Goal: Task Accomplishment & Management: Use online tool/utility

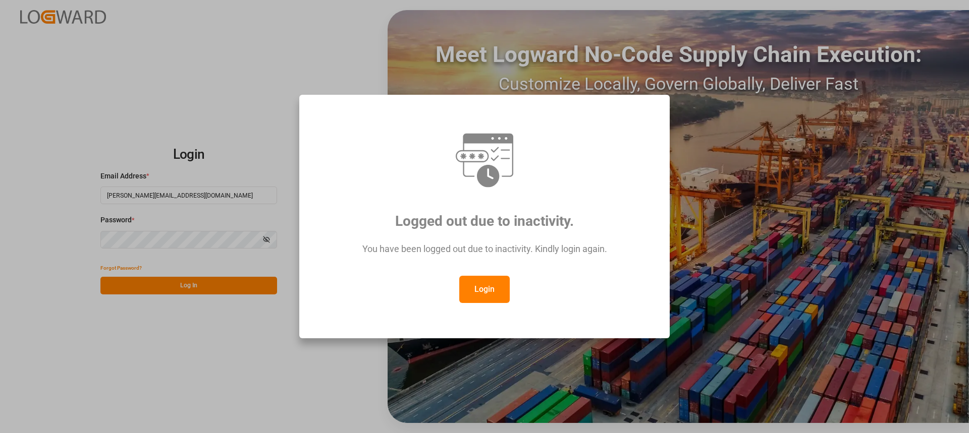
click at [478, 297] on button "Login" at bounding box center [484, 289] width 50 height 27
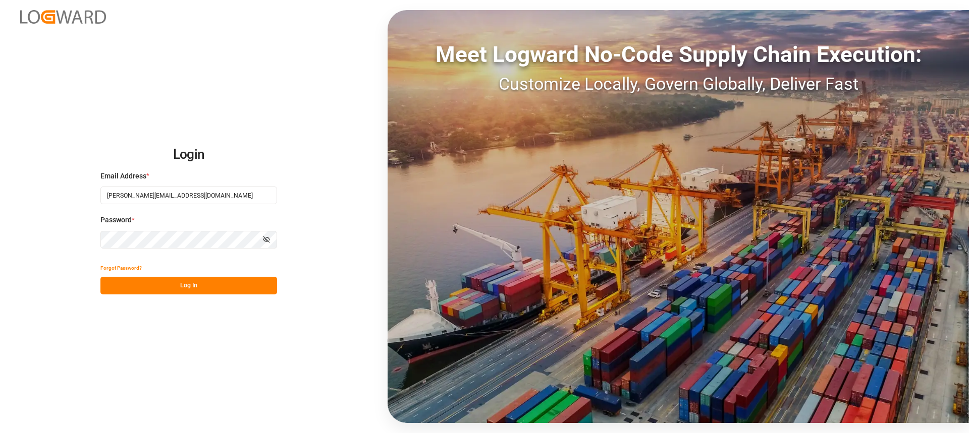
click at [210, 278] on button "Log In" at bounding box center [188, 286] width 177 height 18
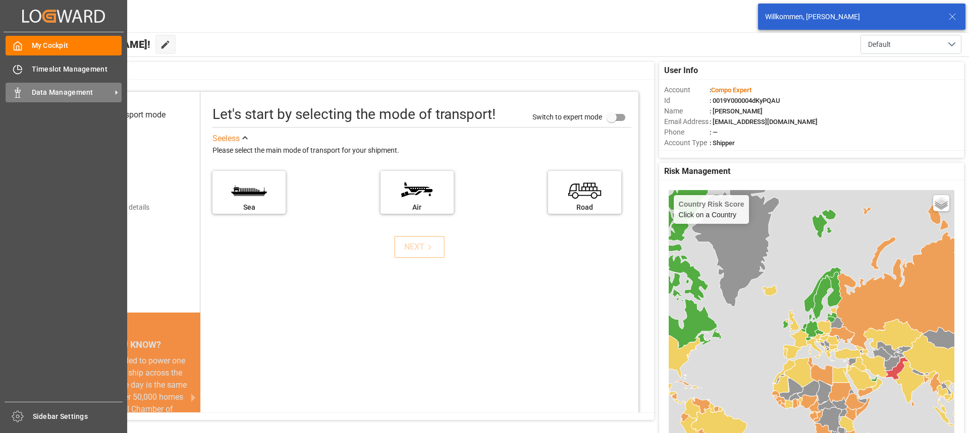
click at [53, 96] on span "Data Management" at bounding box center [72, 92] width 80 height 11
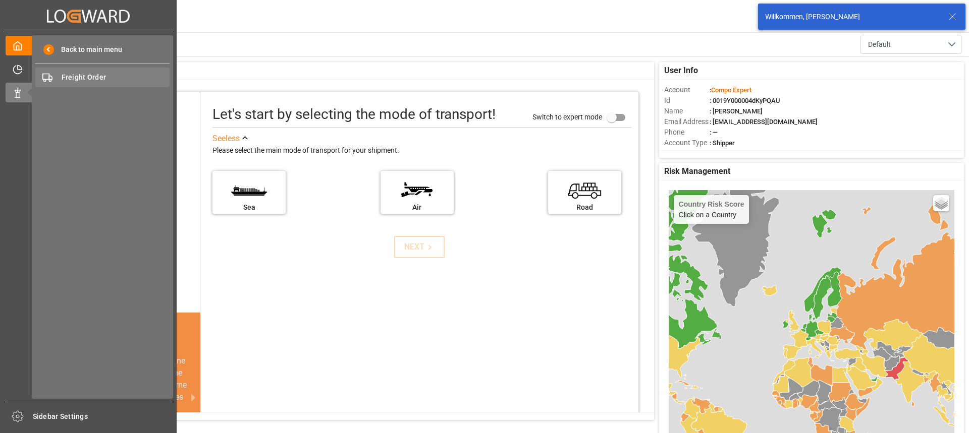
click at [107, 87] on div "Freight Order Freight Order" at bounding box center [102, 78] width 134 height 20
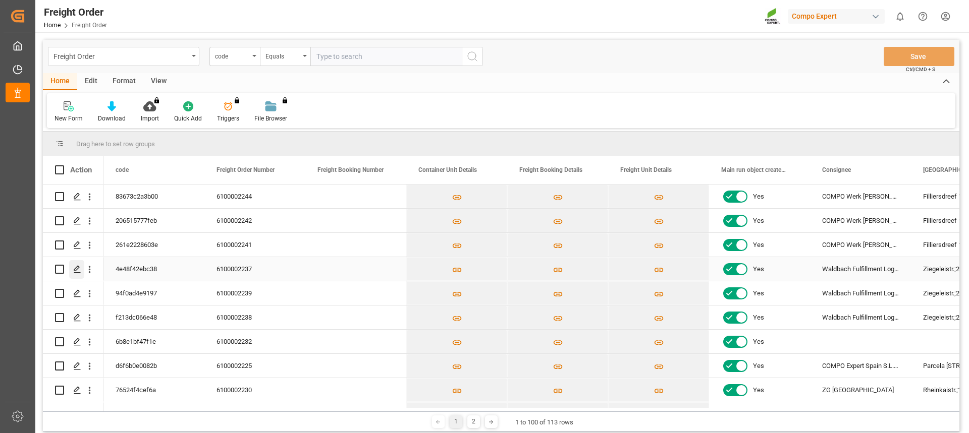
click at [73, 268] on icon "Press SPACE to select this row." at bounding box center [77, 269] width 8 height 8
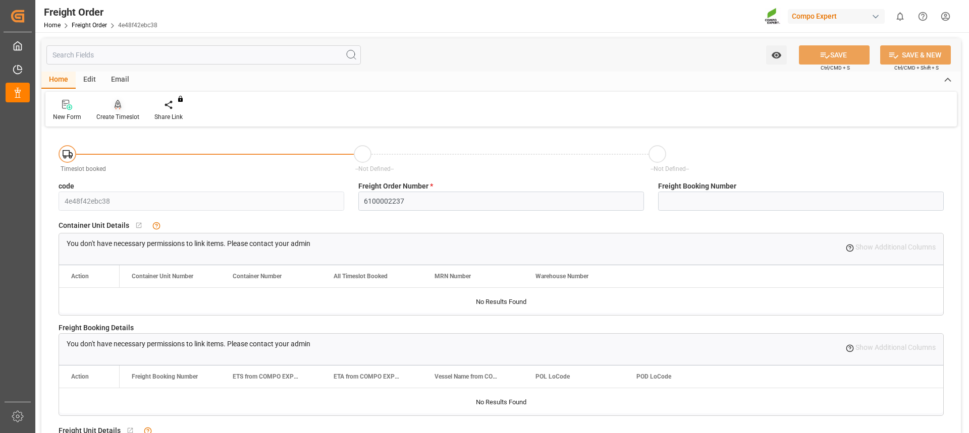
click at [123, 111] on div "Create Timeslot" at bounding box center [118, 110] width 58 height 22
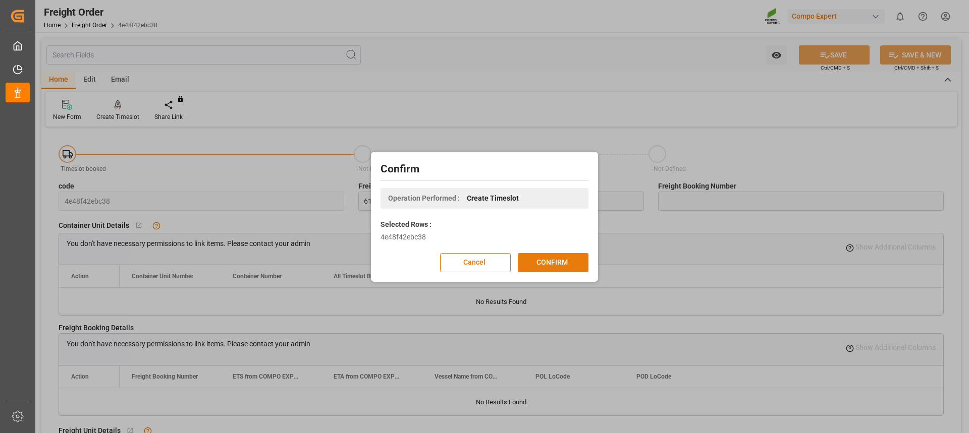
click at [553, 263] on button "CONFIRM" at bounding box center [553, 262] width 71 height 19
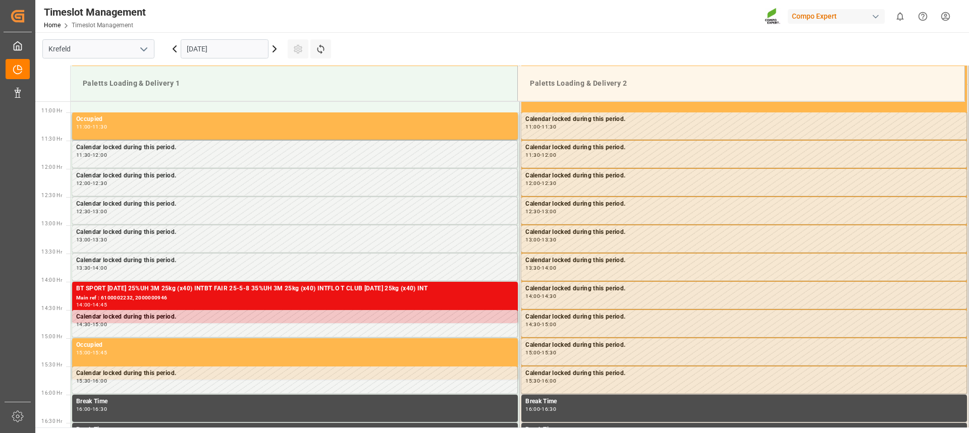
scroll to position [615, 0]
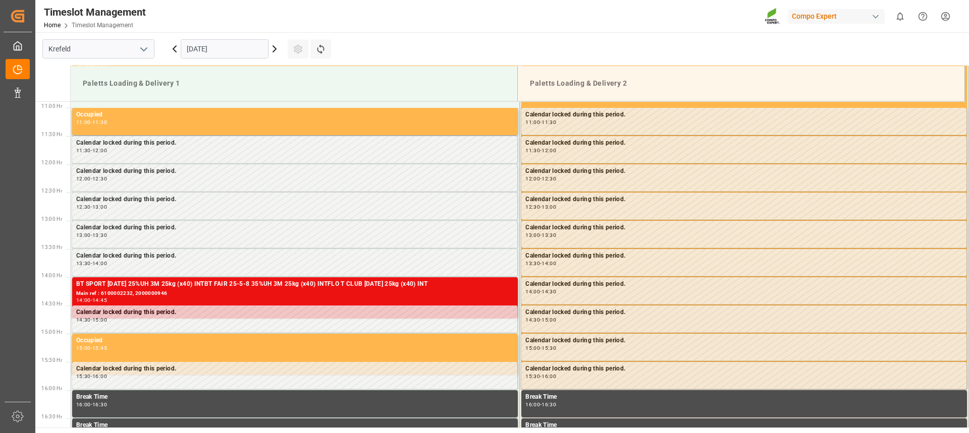
click at [250, 51] on input "[DATE]" at bounding box center [225, 48] width 88 height 19
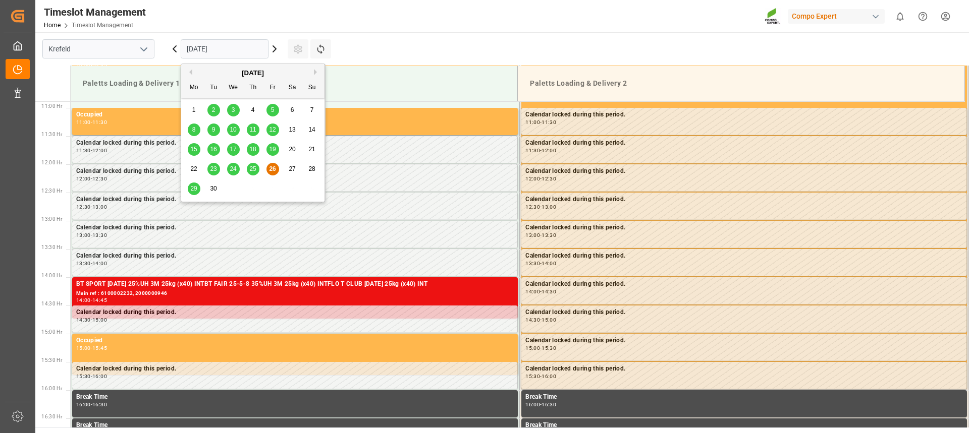
click at [209, 184] on div "30" at bounding box center [213, 189] width 13 height 12
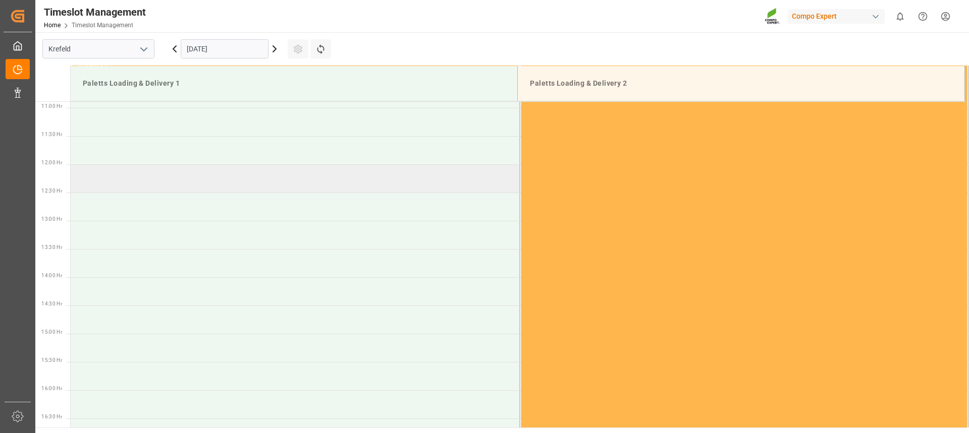
click at [177, 182] on td at bounding box center [295, 178] width 449 height 28
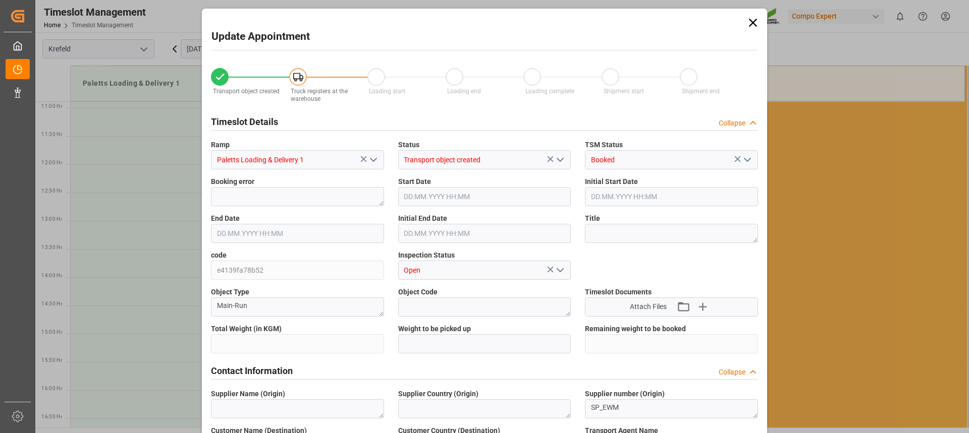
type input "24060"
type input "0"
type input "30.09.2025 12:00"
type input "30.09.2025 12:30"
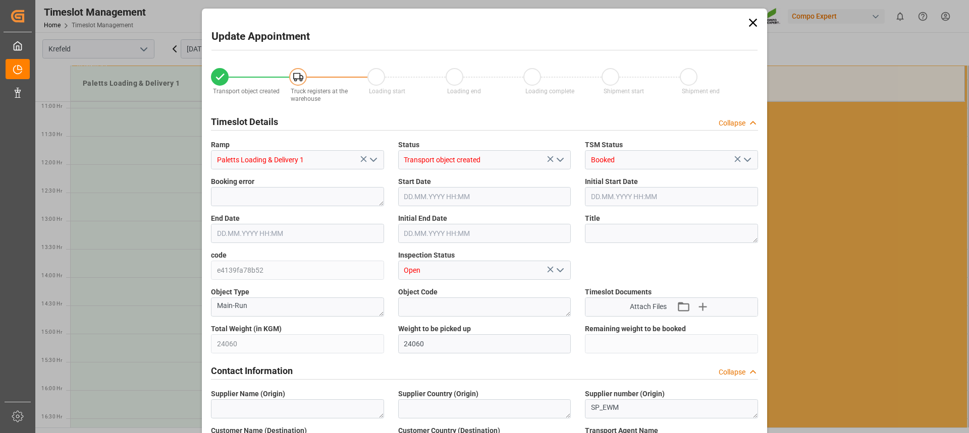
type input "26.09.2025 08:13"
type input "26.09.2025 09:59"
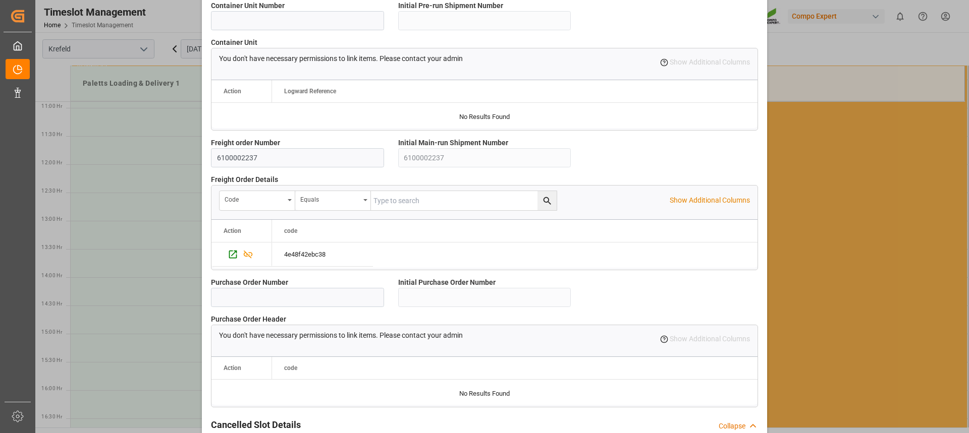
scroll to position [895, 0]
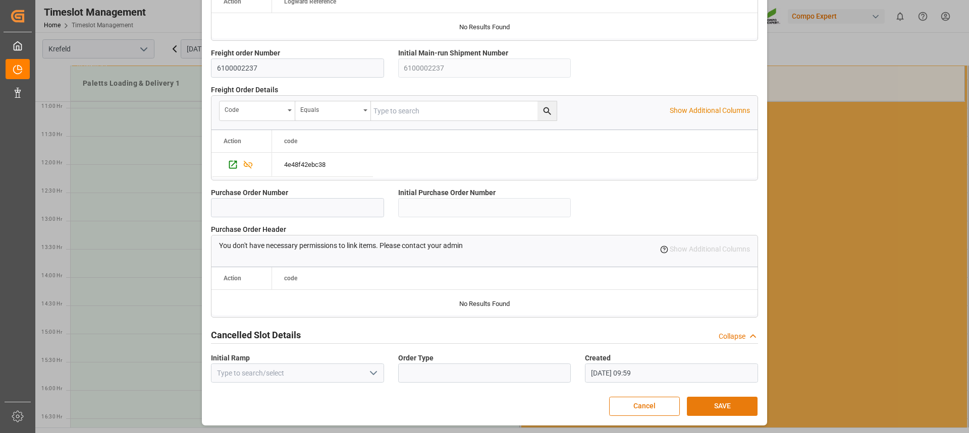
click at [703, 403] on button "SAVE" at bounding box center [722, 406] width 71 height 19
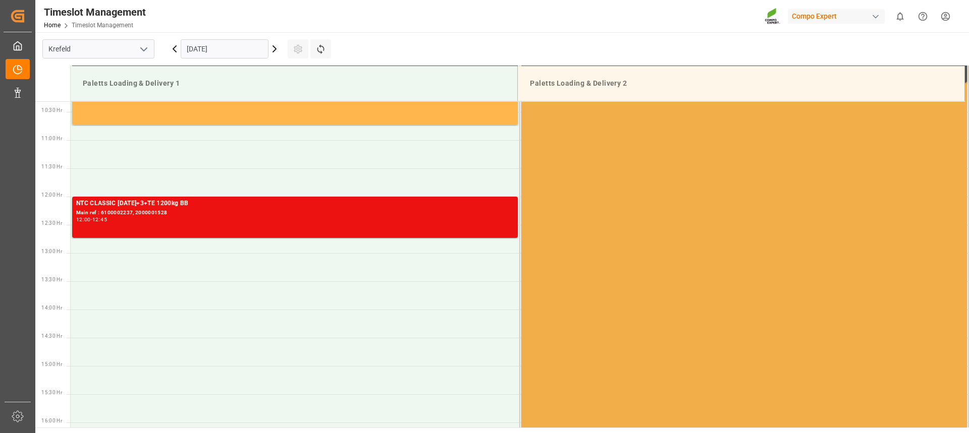
scroll to position [565, 0]
